Goal: Check status: Check status

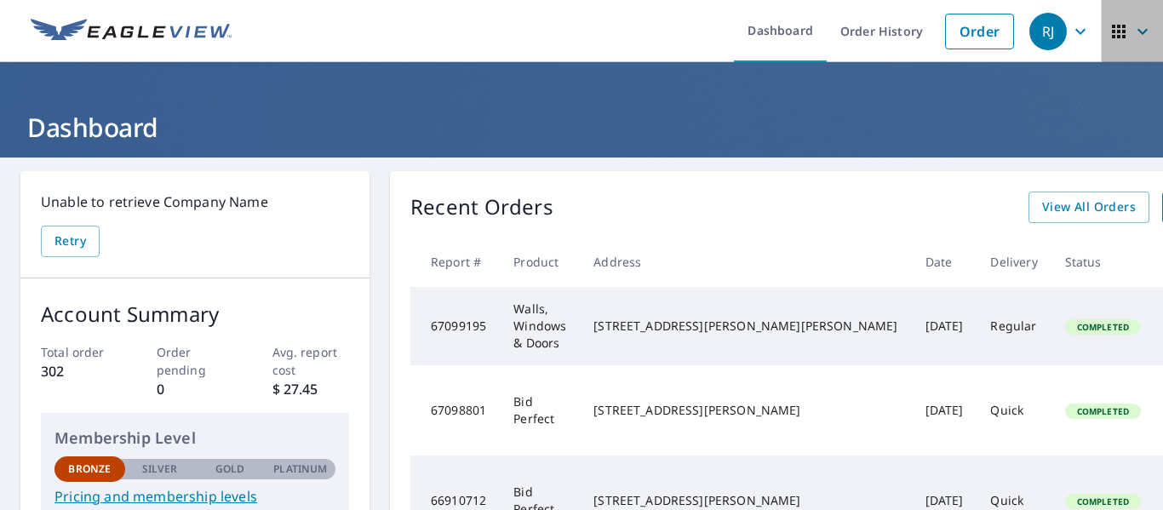
click at [1132, 30] on icon "button" at bounding box center [1142, 31] width 20 height 20
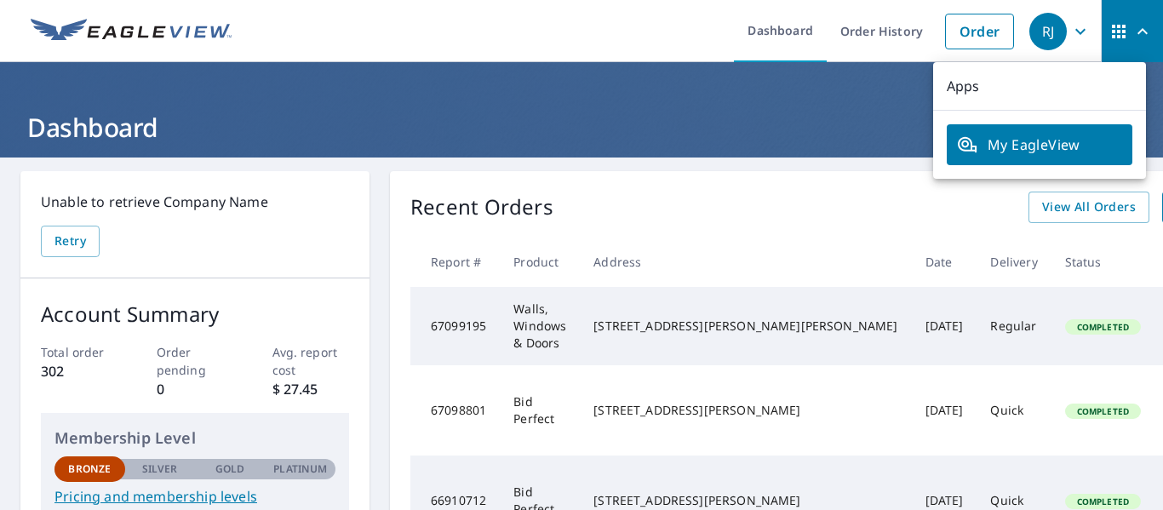
click at [1075, 31] on icon "button" at bounding box center [1080, 31] width 10 height 6
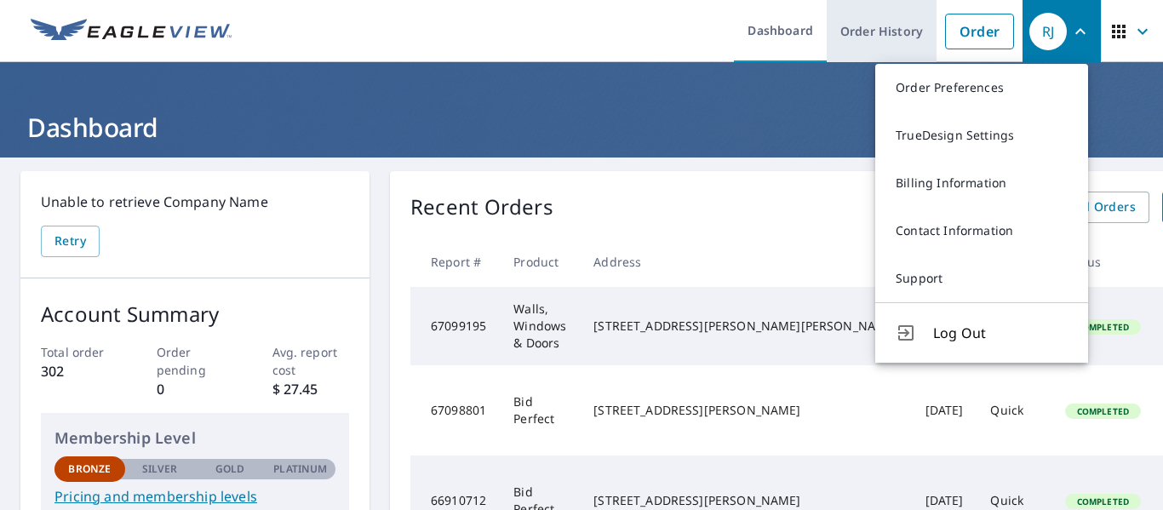
click at [841, 30] on link "Order History" at bounding box center [882, 31] width 110 height 62
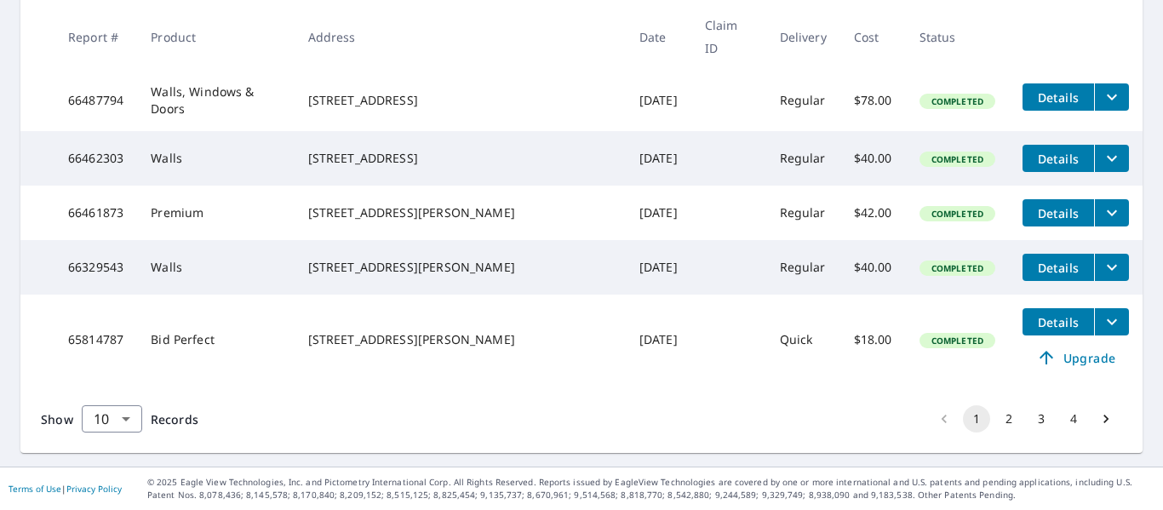
scroll to position [692, 0]
click at [124, 418] on body "RJ RJ Dashboard Order History Order RJ Dashboard / Order History Order History …" at bounding box center [581, 255] width 1163 height 510
drag, startPoint x: 111, startPoint y: 444, endPoint x: 153, endPoint y: 450, distance: 43.0
click at [112, 444] on li "50" at bounding box center [111, 443] width 60 height 31
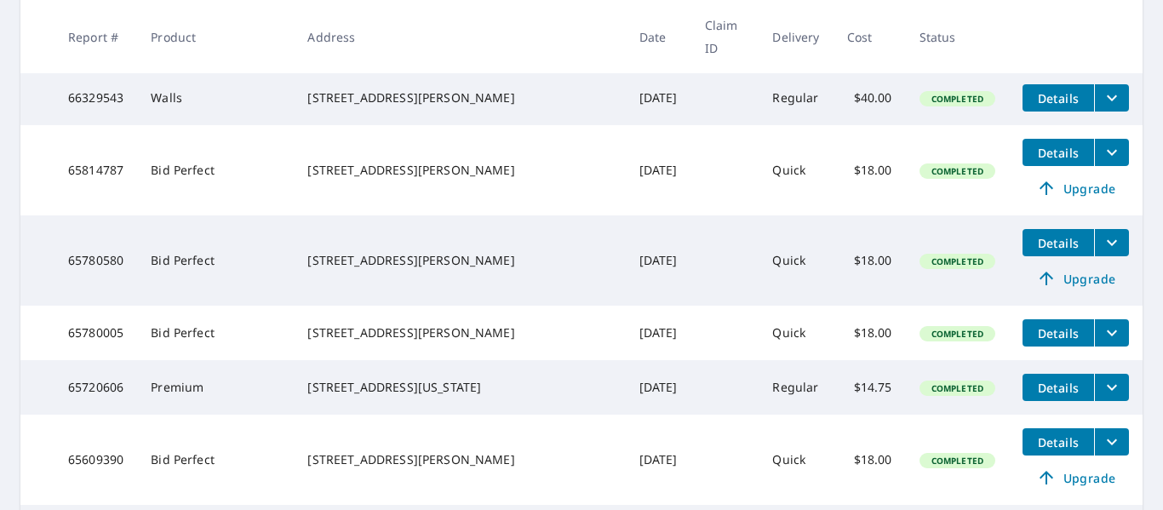
scroll to position [851, 0]
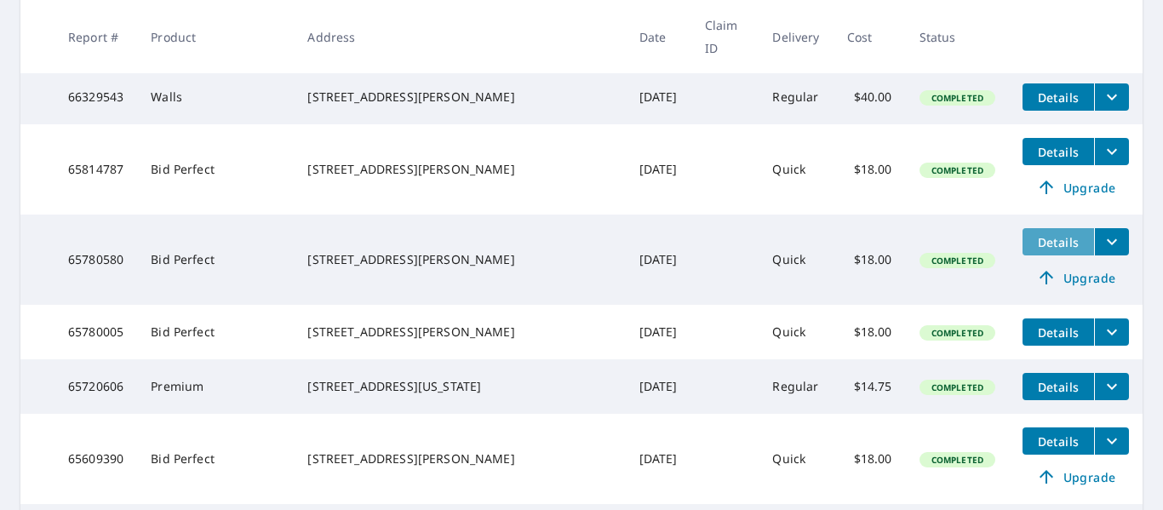
click at [1057, 250] on span "Details" at bounding box center [1058, 242] width 51 height 16
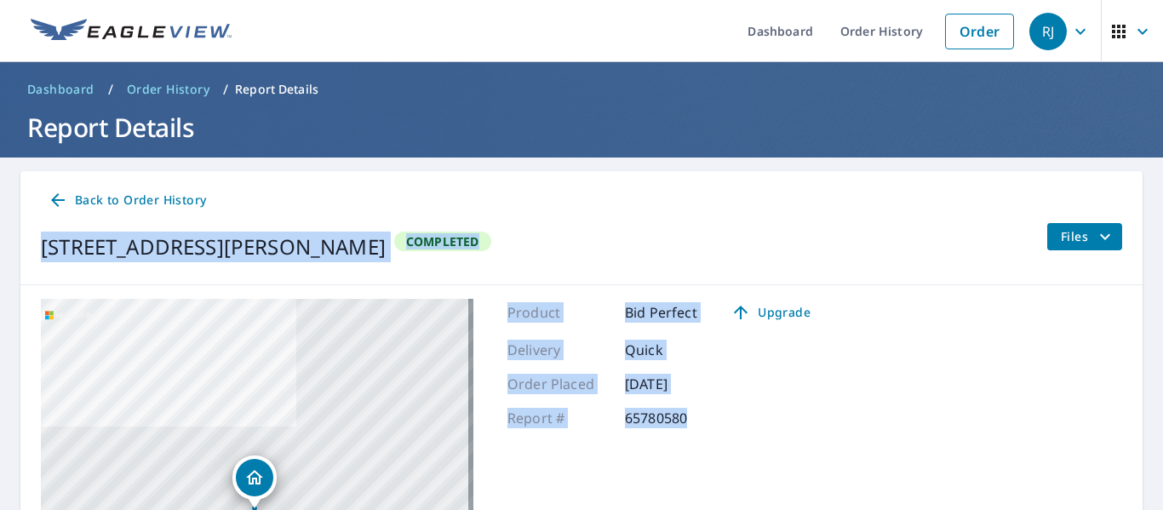
click at [173, 201] on span "Back to Order History" at bounding box center [127, 200] width 158 height 21
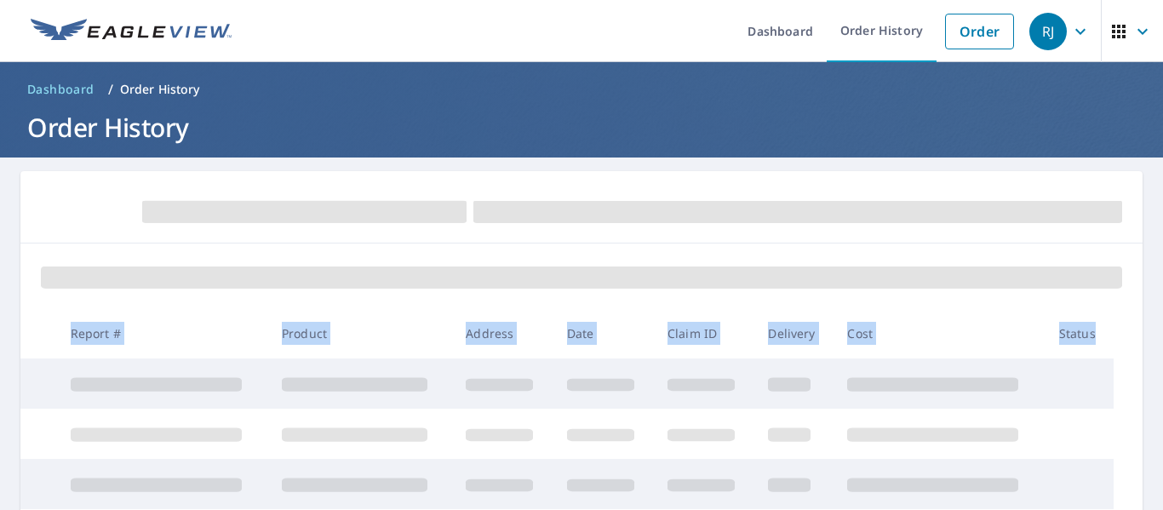
click at [1132, 29] on icon "button" at bounding box center [1142, 31] width 20 height 20
